Goal: Navigation & Orientation: Understand site structure

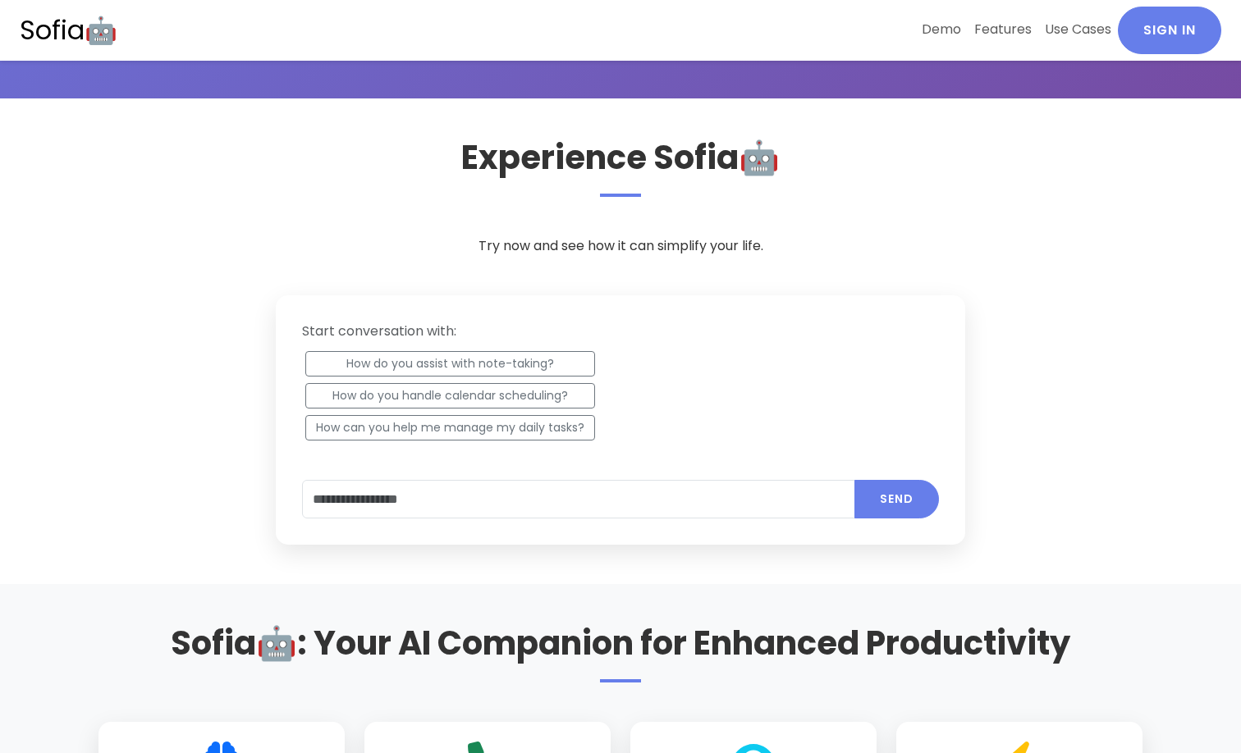
scroll to position [656, 0]
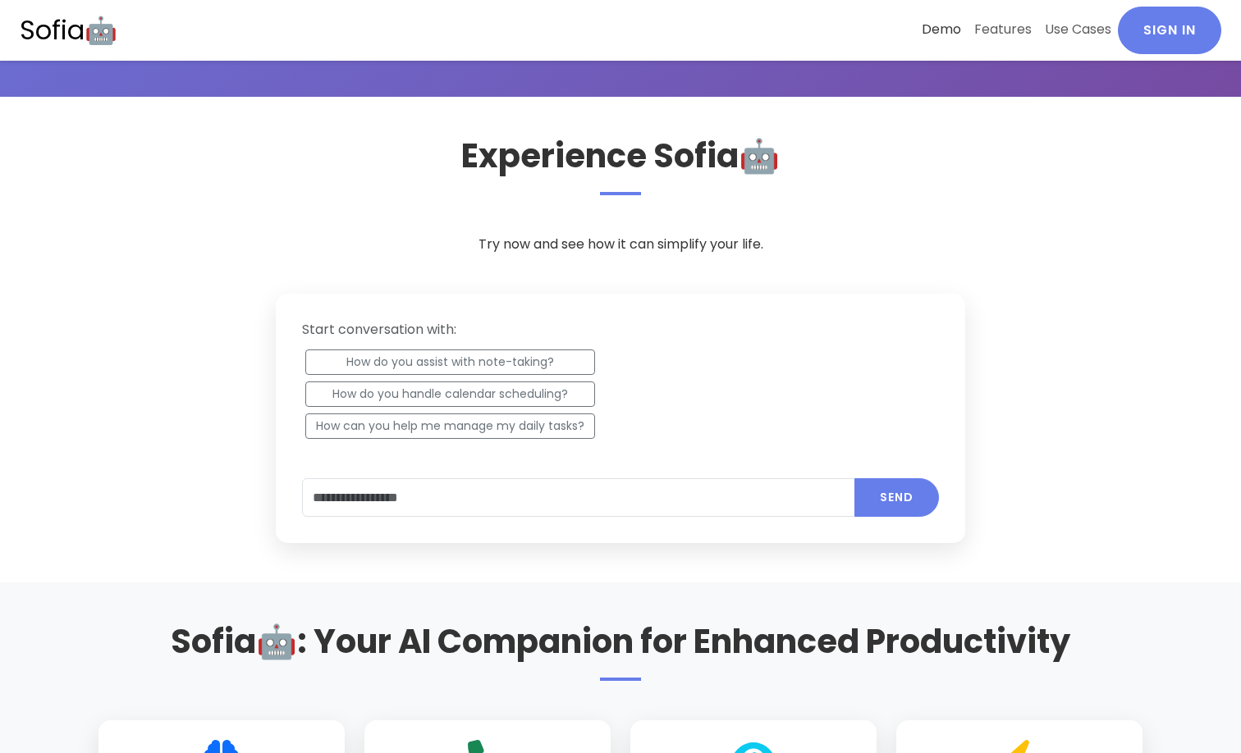
click at [936, 30] on link "Demo" at bounding box center [941, 30] width 53 height 46
click at [949, 16] on link "Demo" at bounding box center [941, 30] width 53 height 46
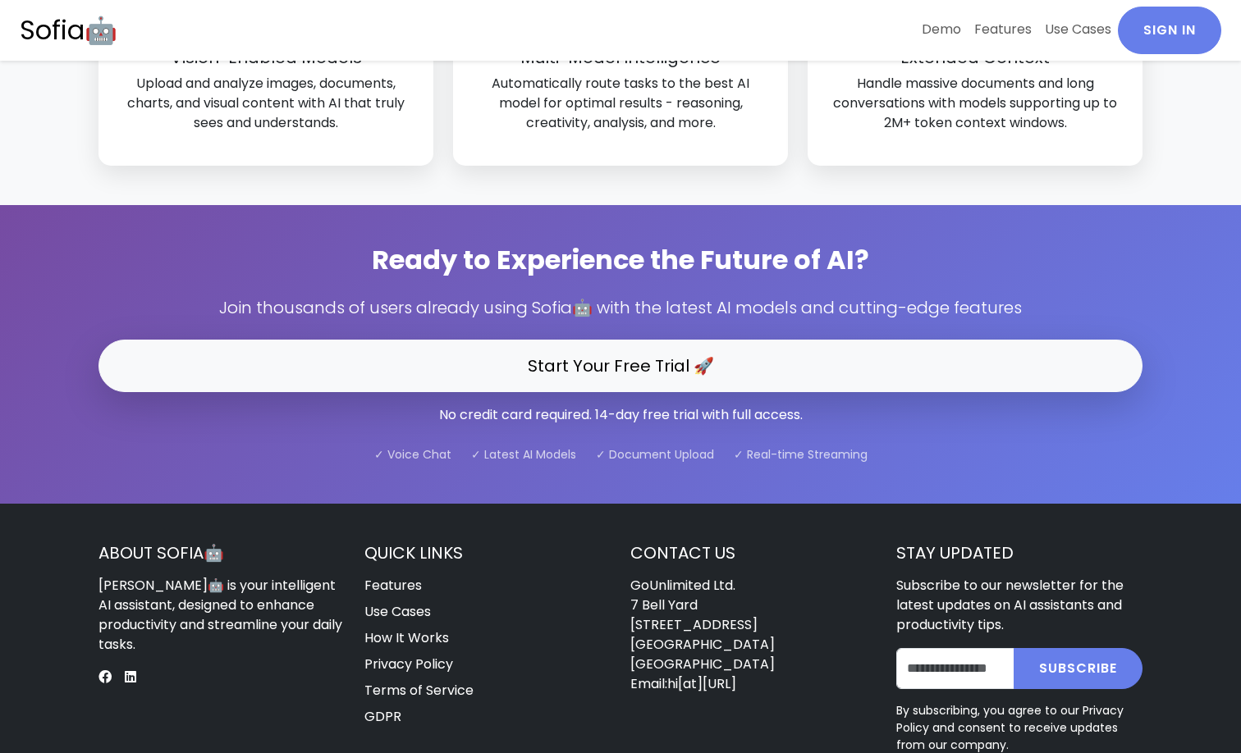
scroll to position [4690, 0]
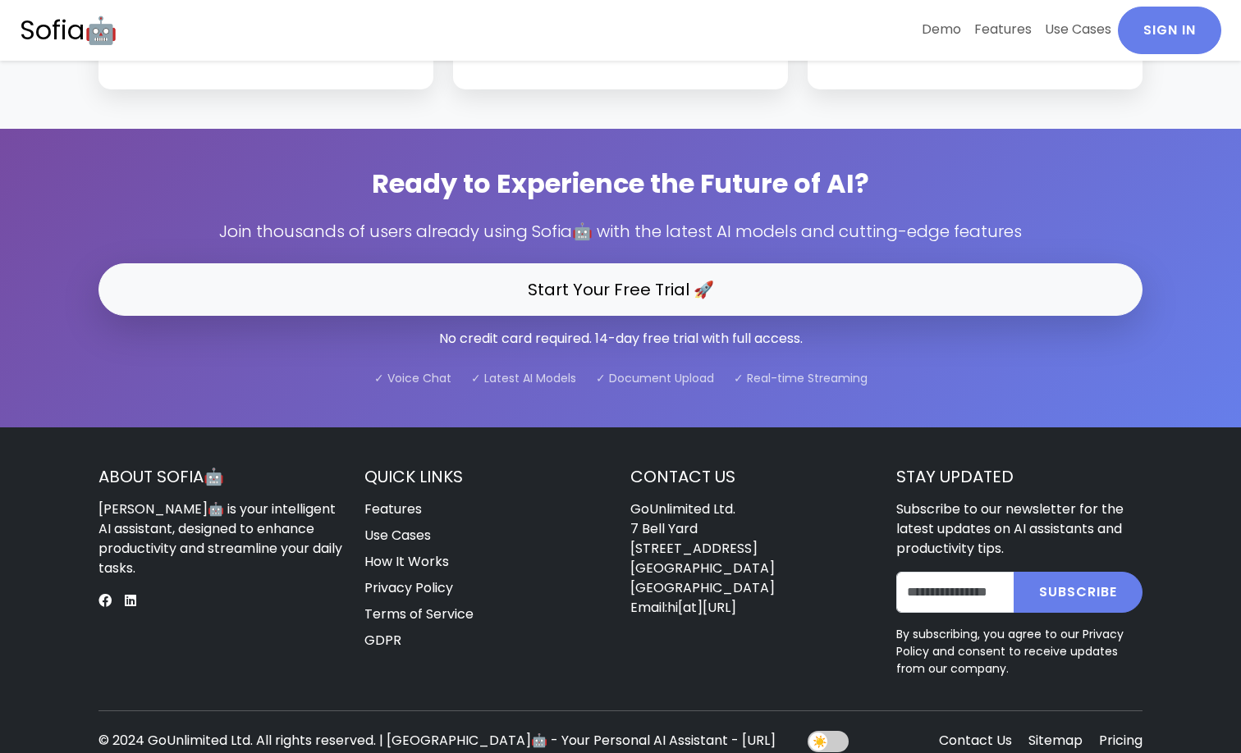
click at [647, 731] on p "© 2024 GoUnlimited Ltd. All rights reserved. | [GEOGRAPHIC_DATA]🤖 - Your Person…" at bounding box center [442, 741] width 689 height 20
click at [1238, 686] on footer "About Sofia🤖 Sofia🤖 is your intelligent AI assistant, designed to enhance produ…" at bounding box center [620, 609] width 1241 height 363
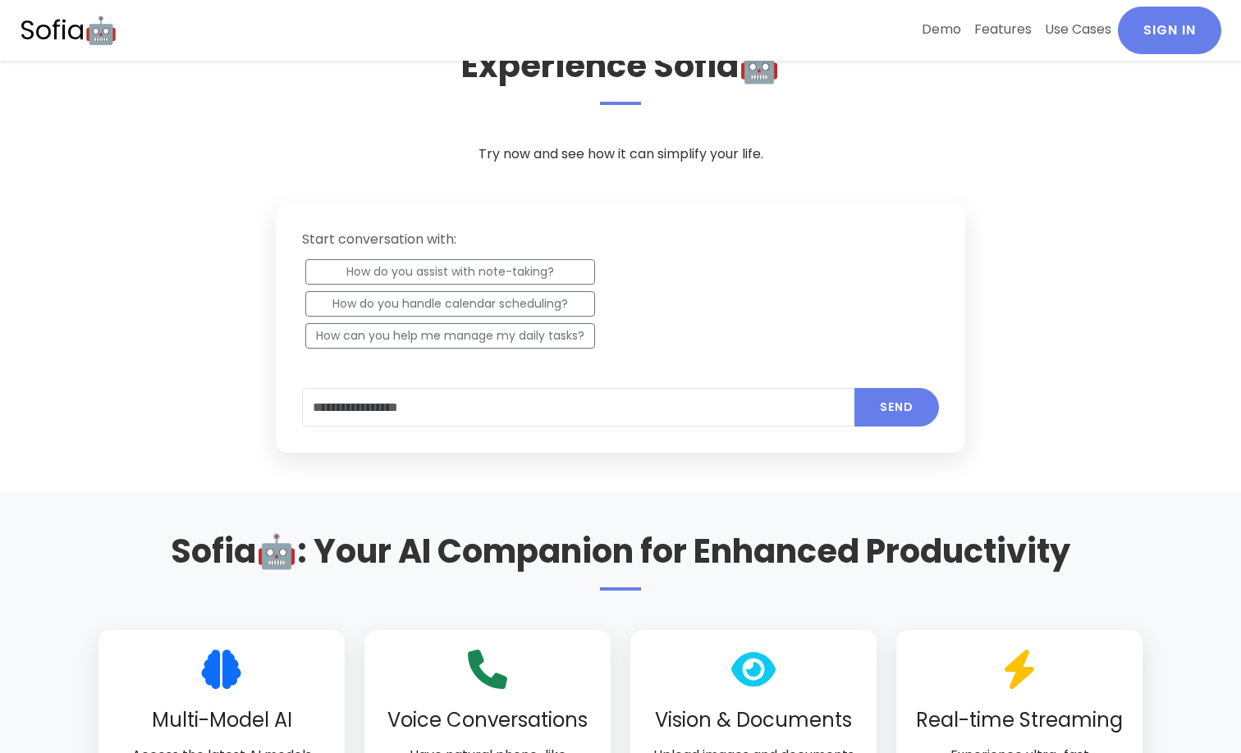
scroll to position [0, 0]
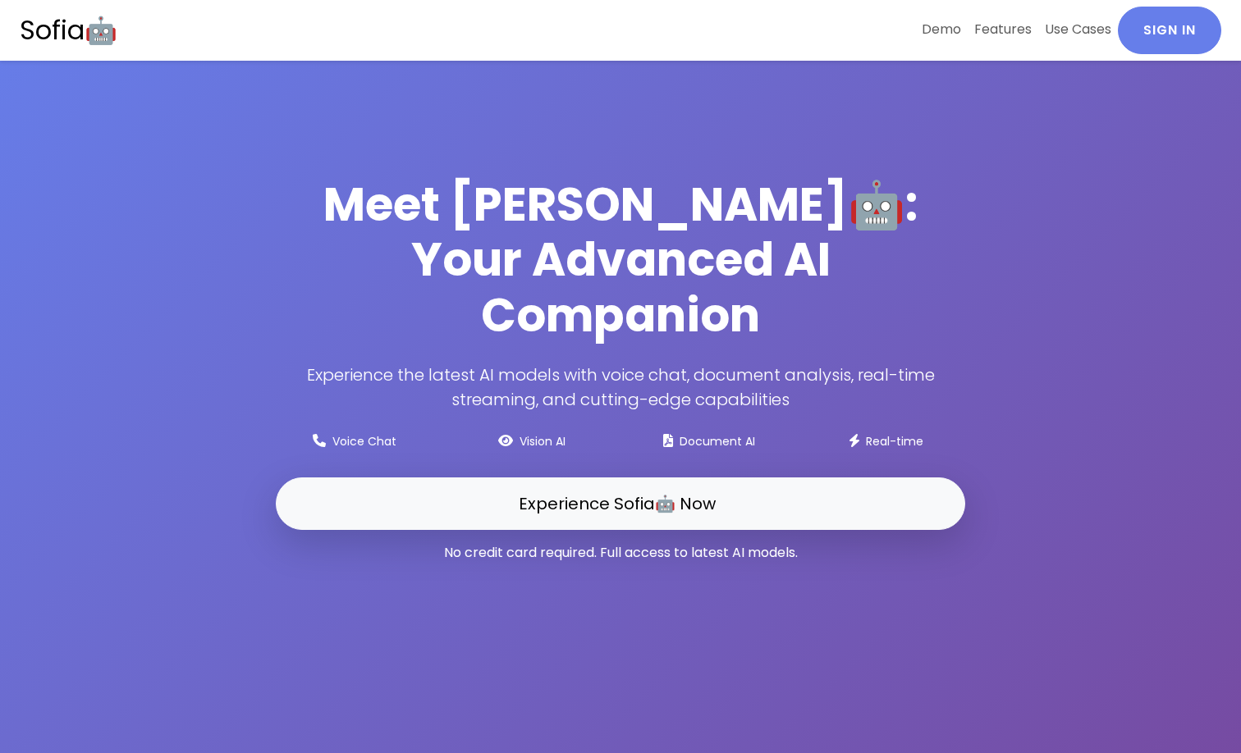
click at [107, 29] on link "Sofia🤖" at bounding box center [69, 31] width 98 height 48
click at [926, 39] on link "Demo" at bounding box center [941, 30] width 53 height 46
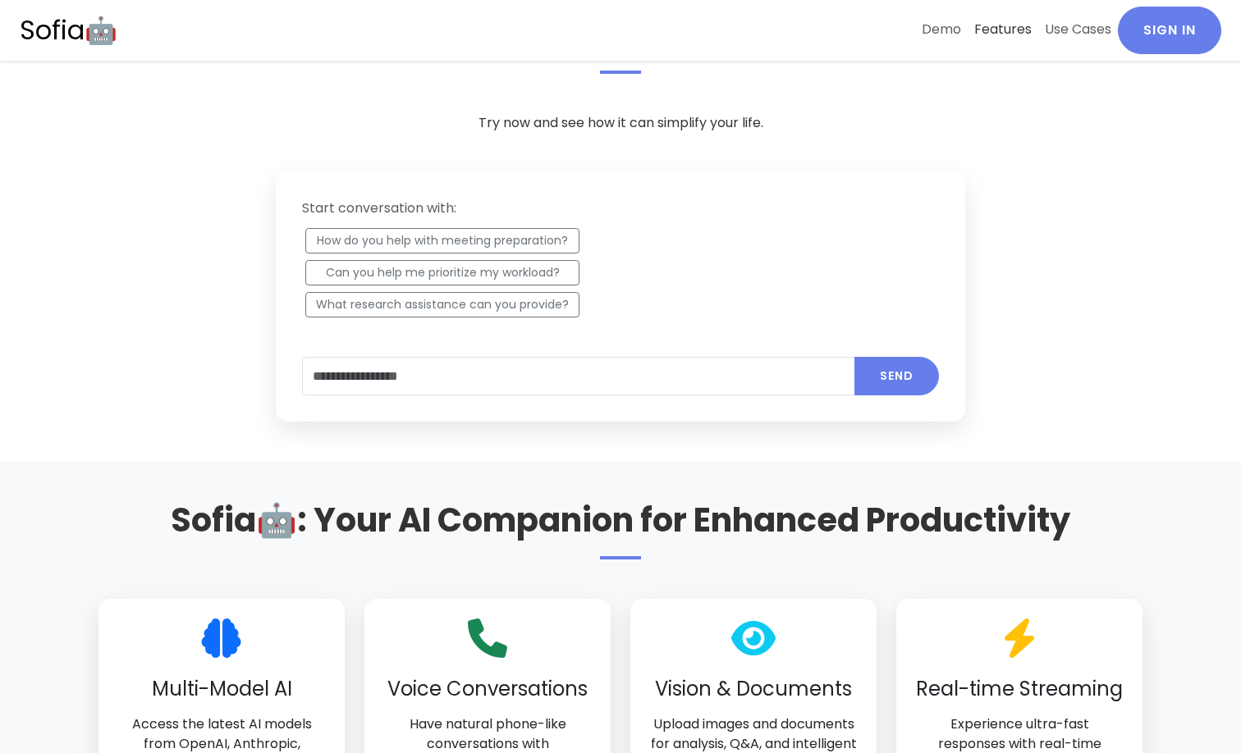
click at [989, 30] on link "Features" at bounding box center [1002, 30] width 71 height 46
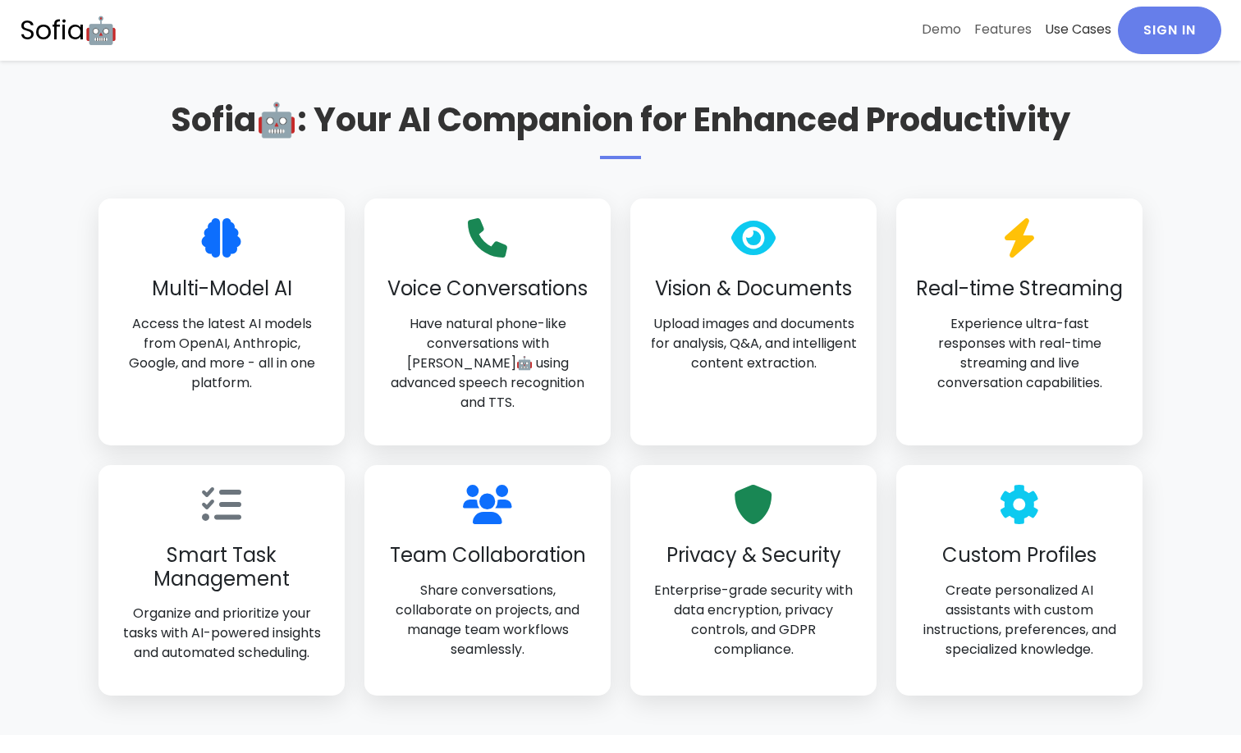
click at [1068, 33] on link "Use Cases" at bounding box center [1078, 30] width 80 height 46
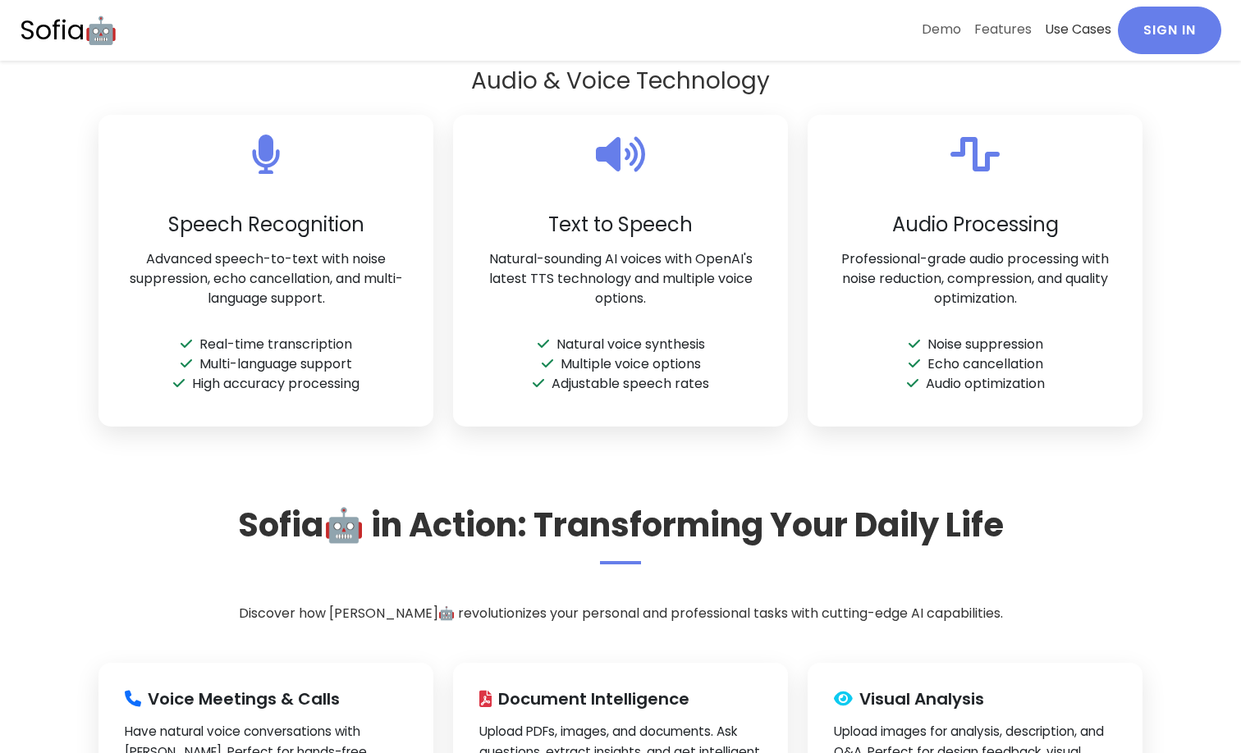
scroll to position [2844, 0]
